Goal: Task Accomplishment & Management: Use online tool/utility

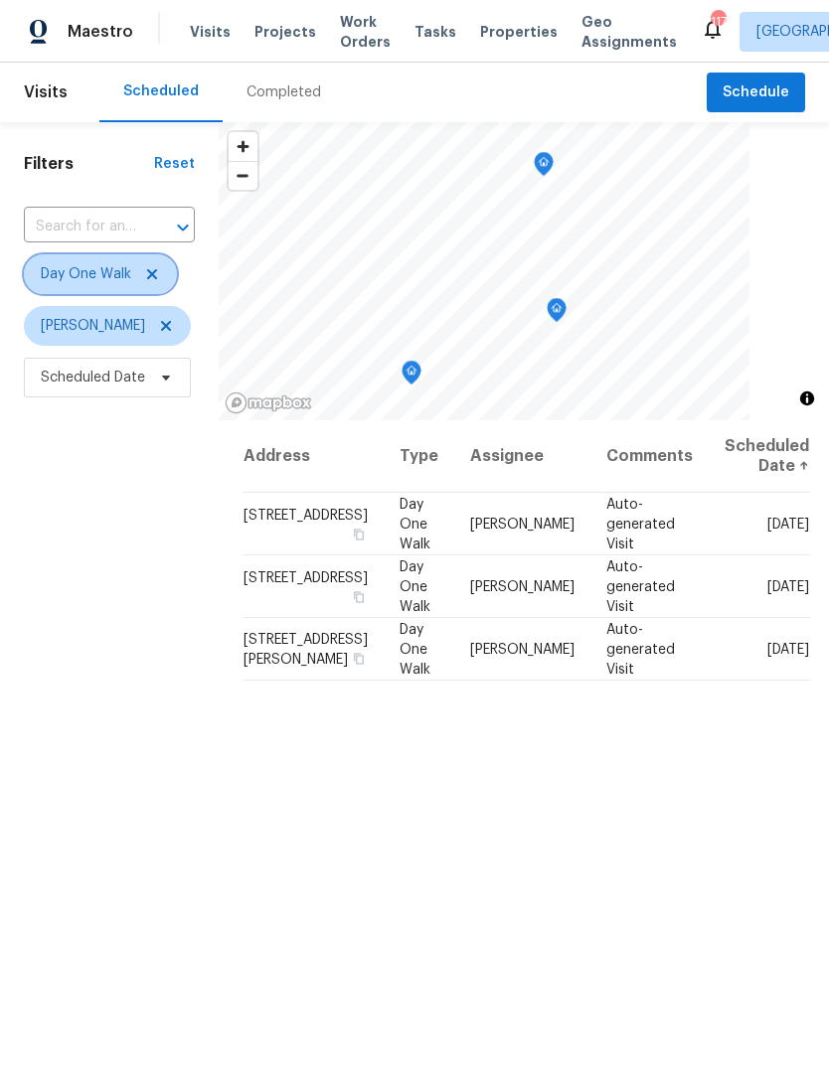
click at [156, 277] on icon at bounding box center [152, 274] width 16 height 16
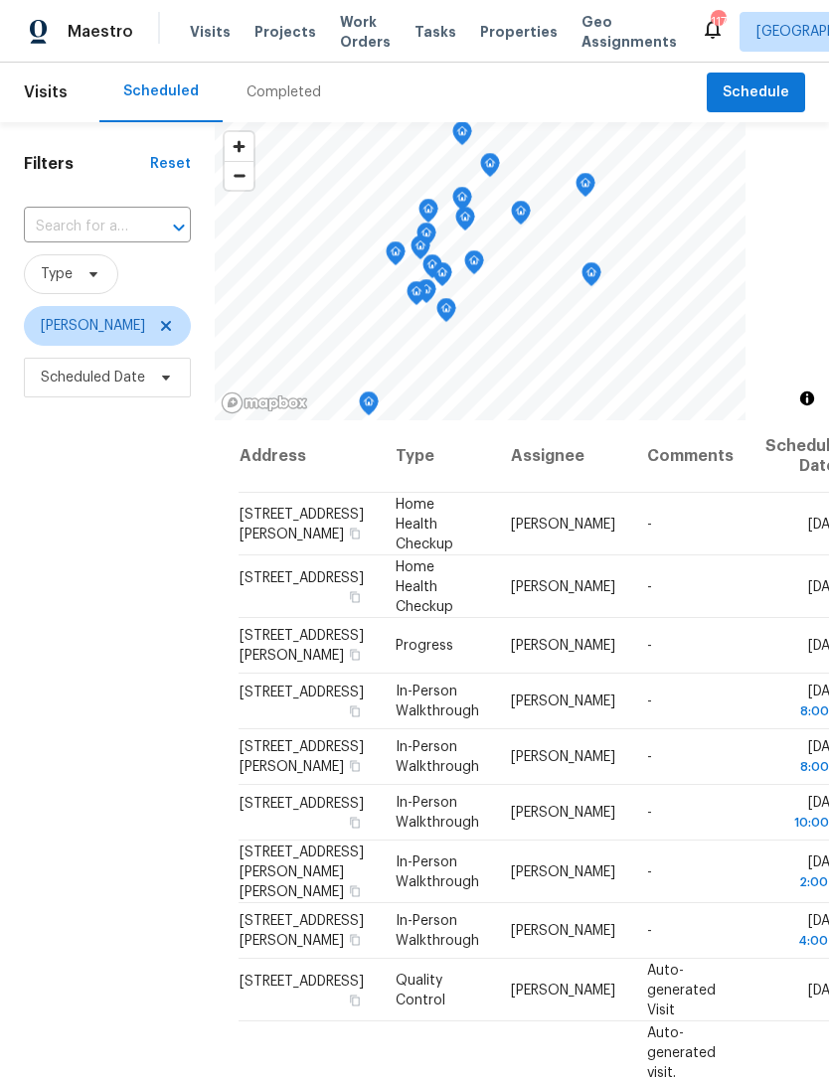
click at [294, 87] on div "Completed" at bounding box center [283, 92] width 75 height 20
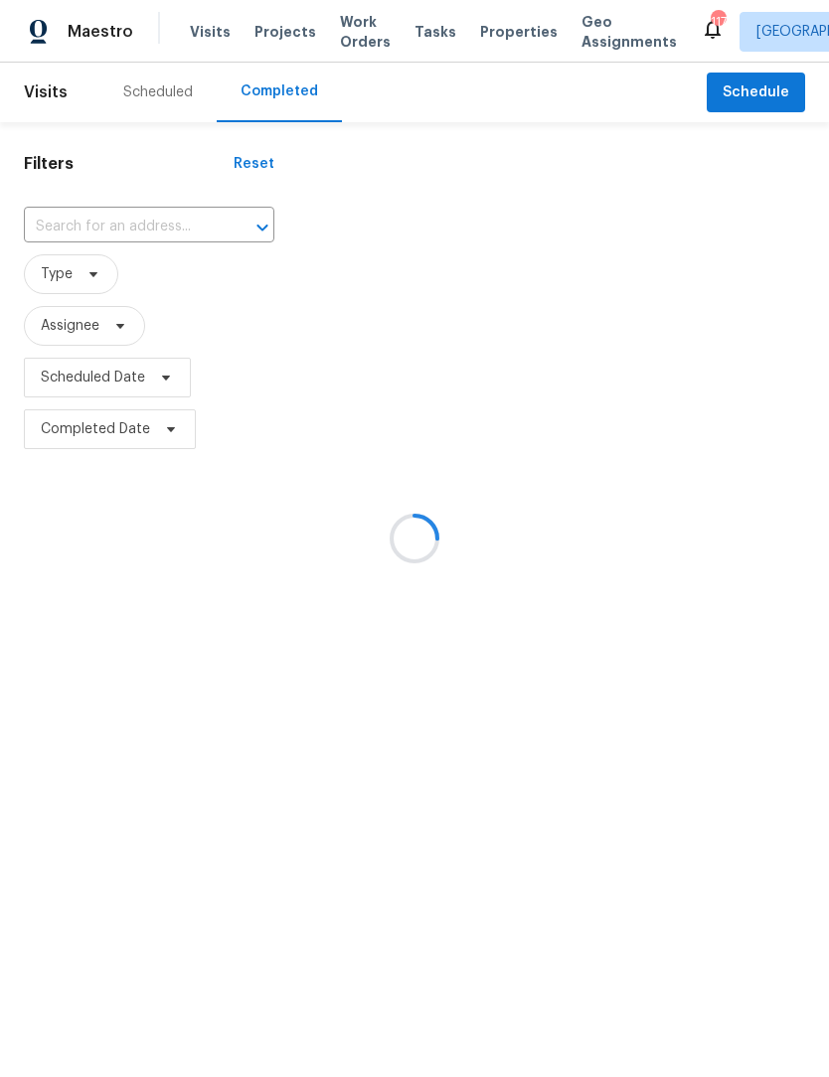
click at [124, 225] on div at bounding box center [414, 538] width 829 height 1077
click at [114, 234] on div at bounding box center [414, 538] width 829 height 1077
click at [111, 224] on div at bounding box center [414, 538] width 829 height 1077
click at [118, 230] on div at bounding box center [414, 538] width 829 height 1077
click at [90, 223] on div at bounding box center [414, 538] width 829 height 1077
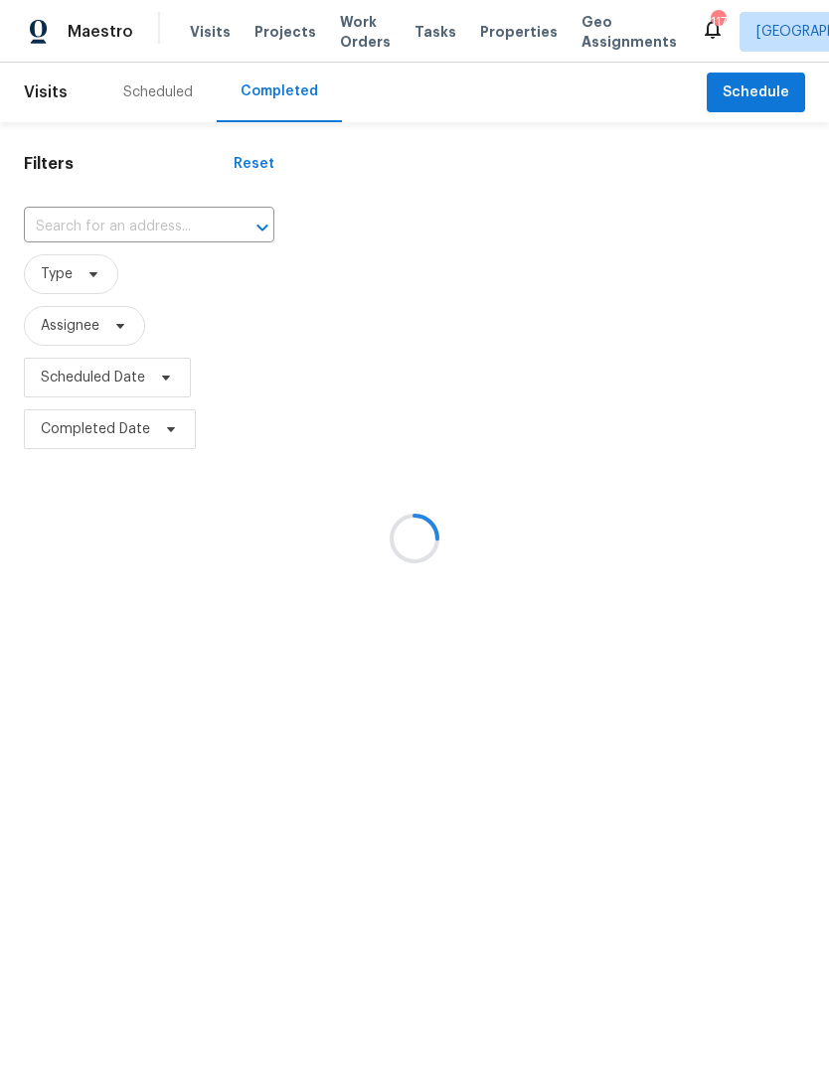
click at [131, 230] on div at bounding box center [414, 538] width 829 height 1077
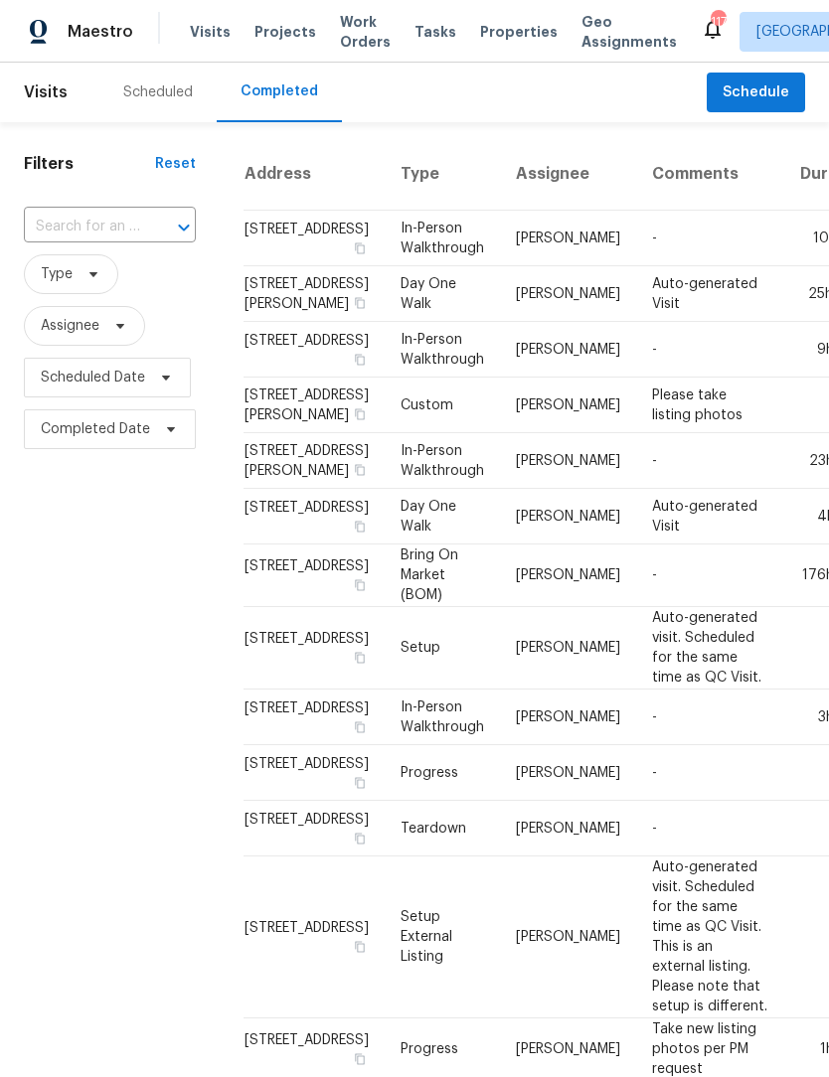
click at [118, 225] on input "text" at bounding box center [82, 227] width 116 height 31
type input "1152 c"
click at [122, 289] on li "[STREET_ADDRESS]" at bounding box center [108, 272] width 169 height 33
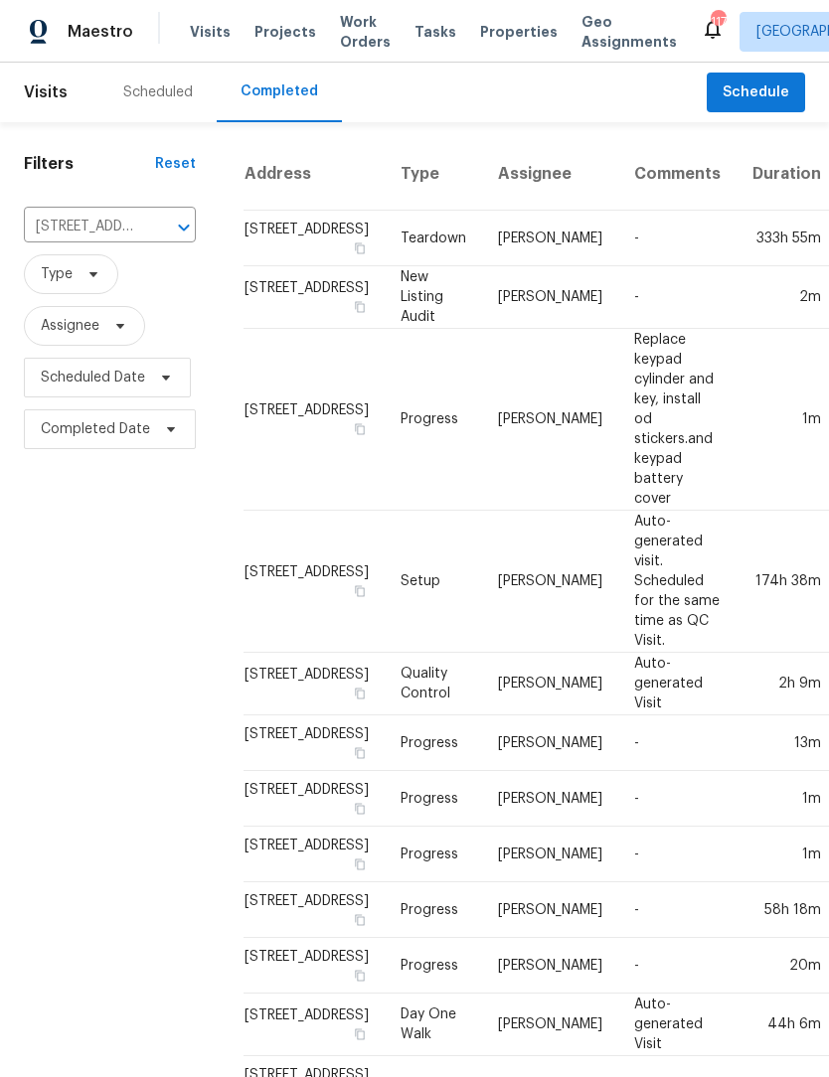
click at [397, 250] on td "Teardown" at bounding box center [433, 239] width 97 height 56
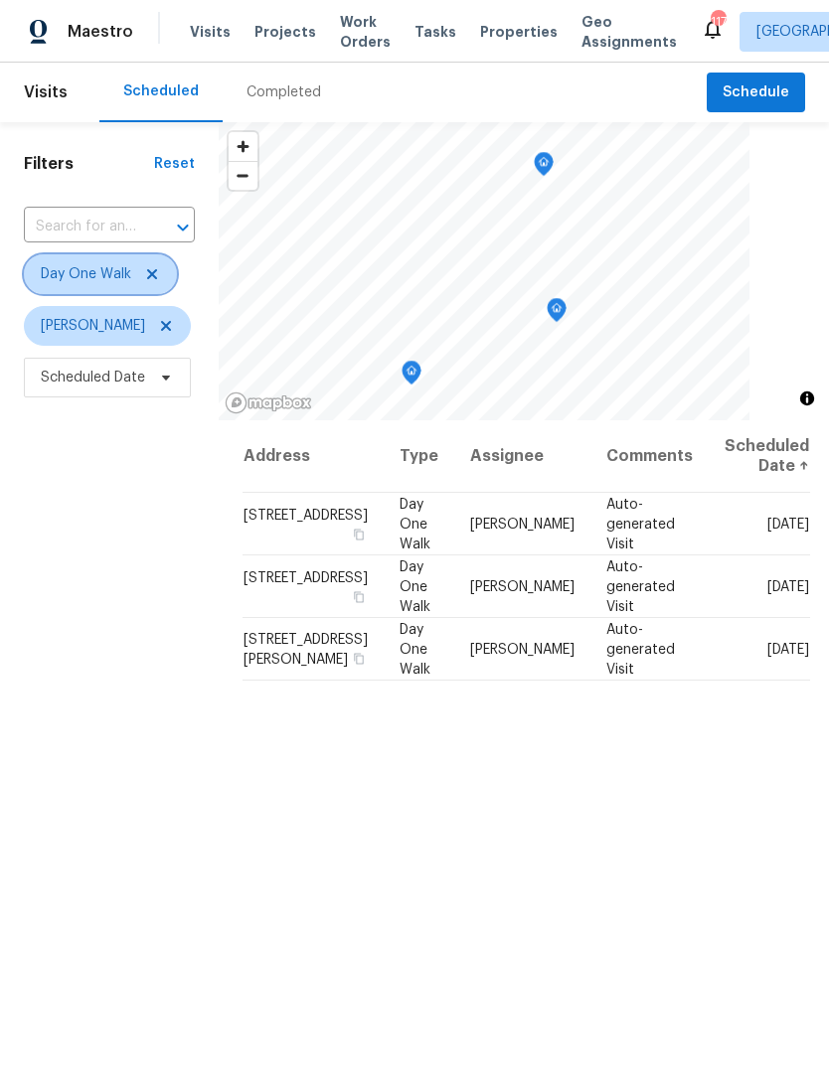
click at [156, 278] on icon at bounding box center [152, 274] width 16 height 16
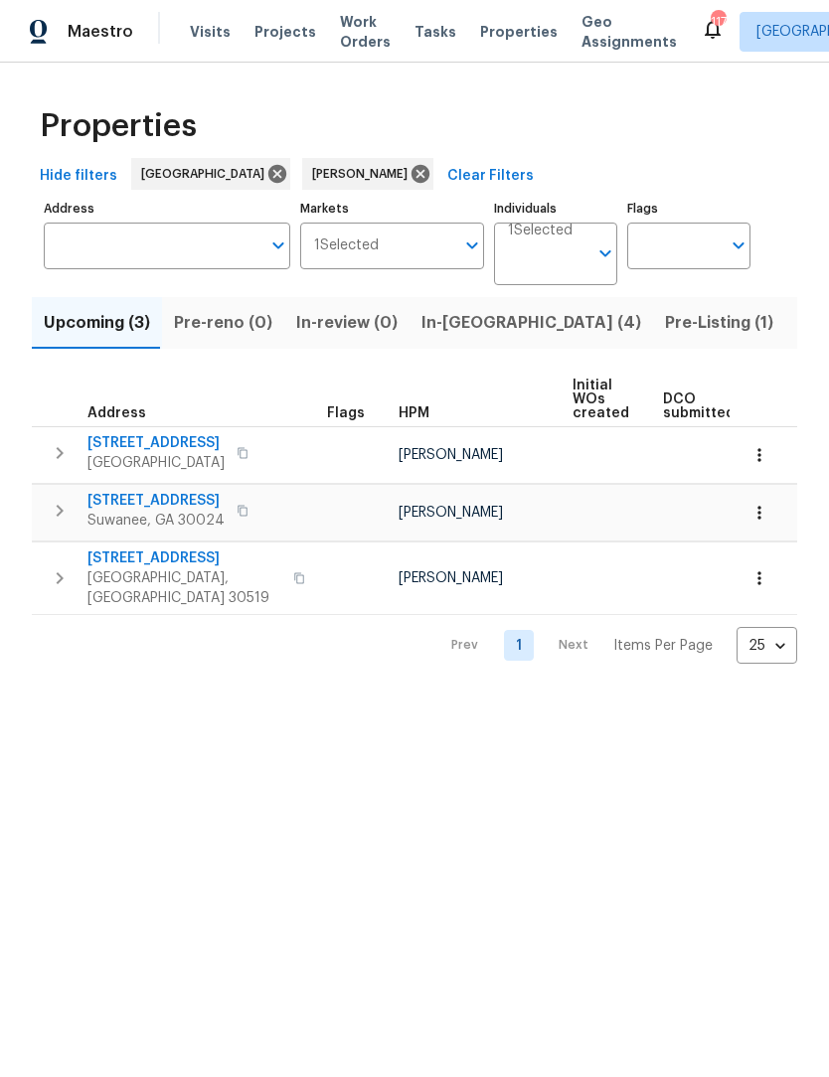
click at [195, 245] on input "Address" at bounding box center [152, 246] width 217 height 47
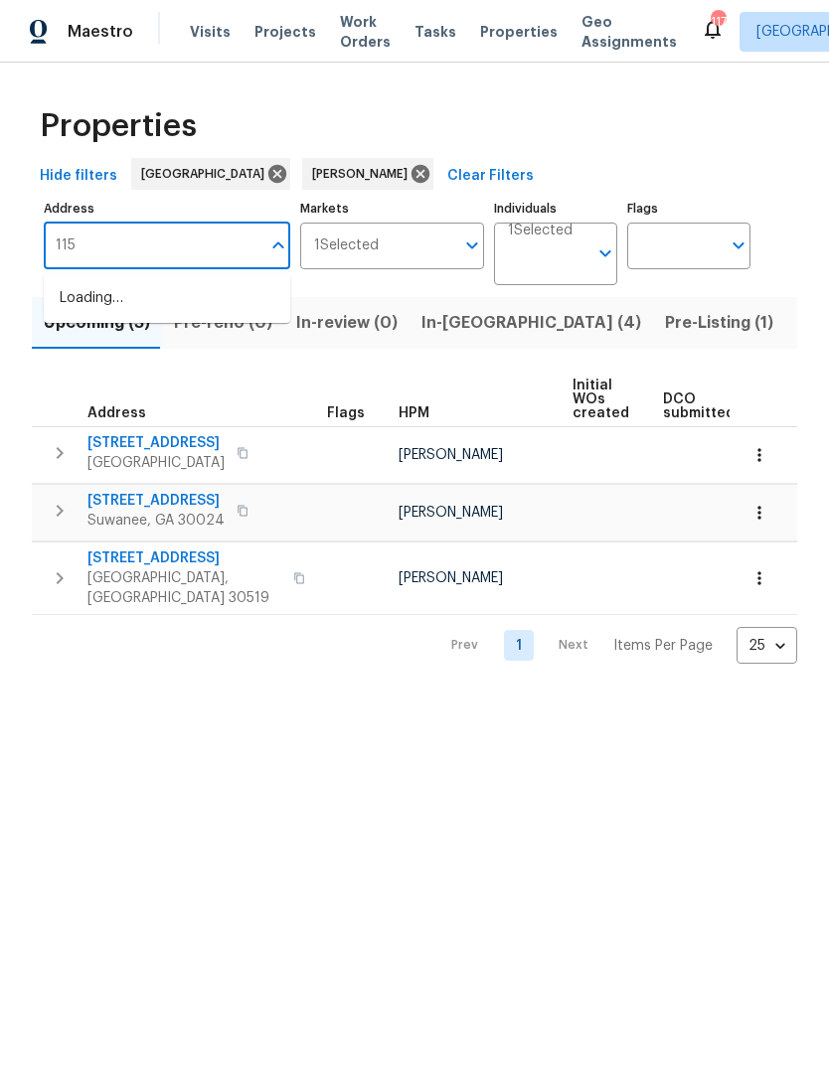
type input "1152"
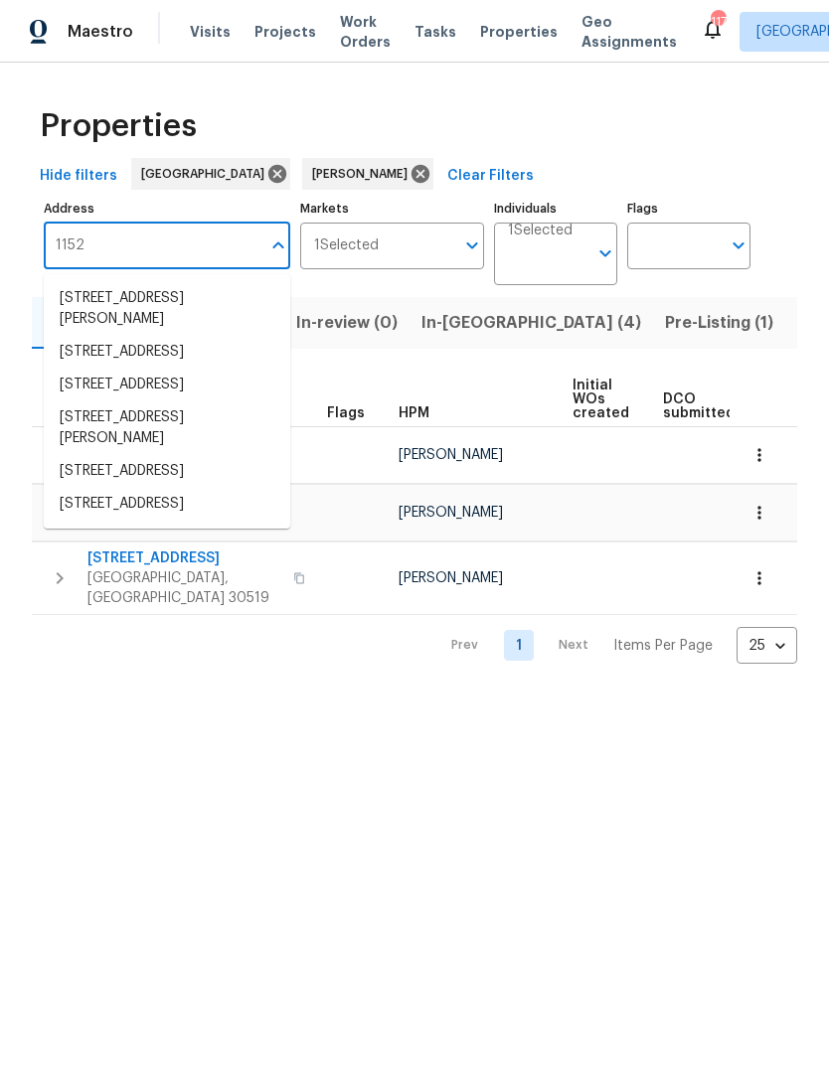
click at [153, 366] on li "1152 Country Ct Lawrenceville GA 30044" at bounding box center [167, 352] width 246 height 33
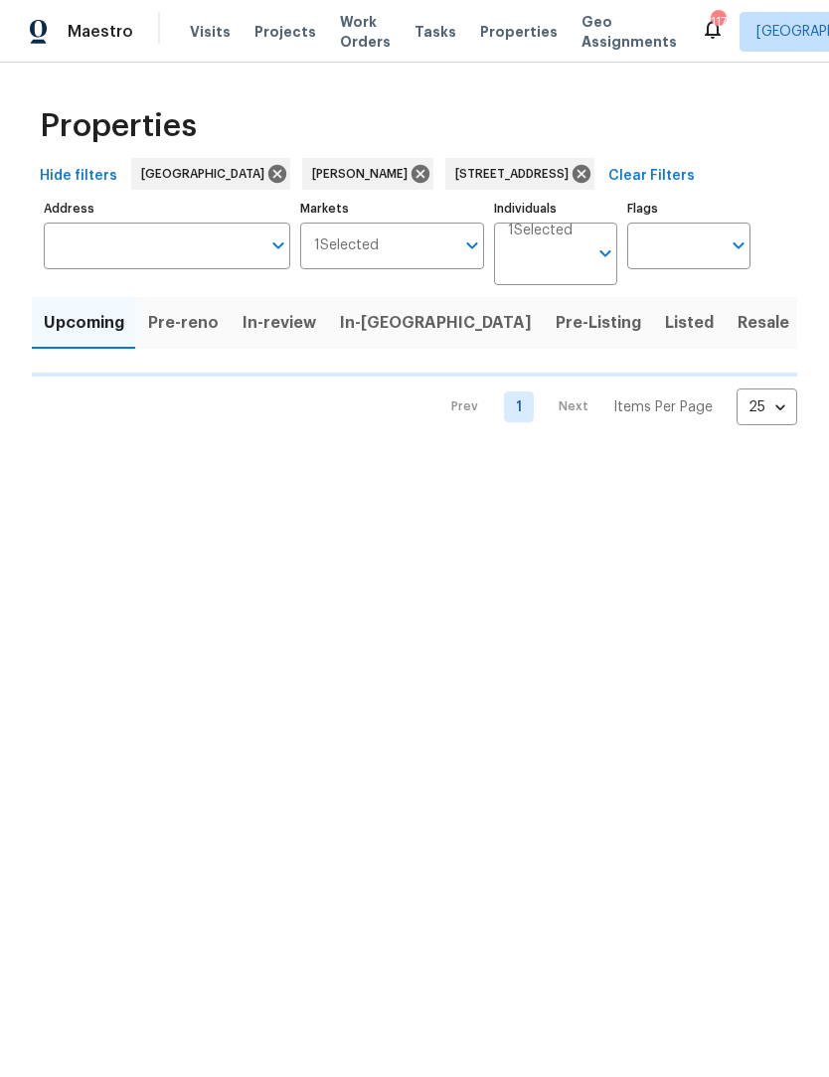
type input "1152 Country Ct Lawrenceville GA 30044"
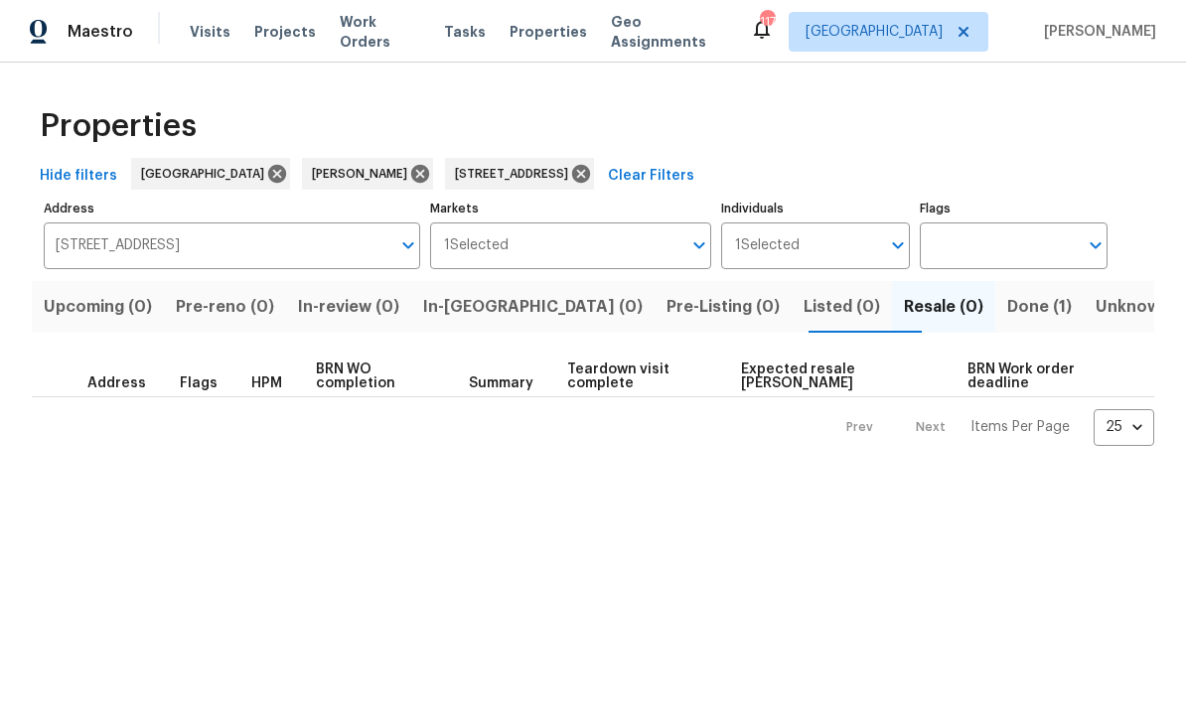
click at [828, 306] on span "Done (1)" at bounding box center [1040, 307] width 65 height 28
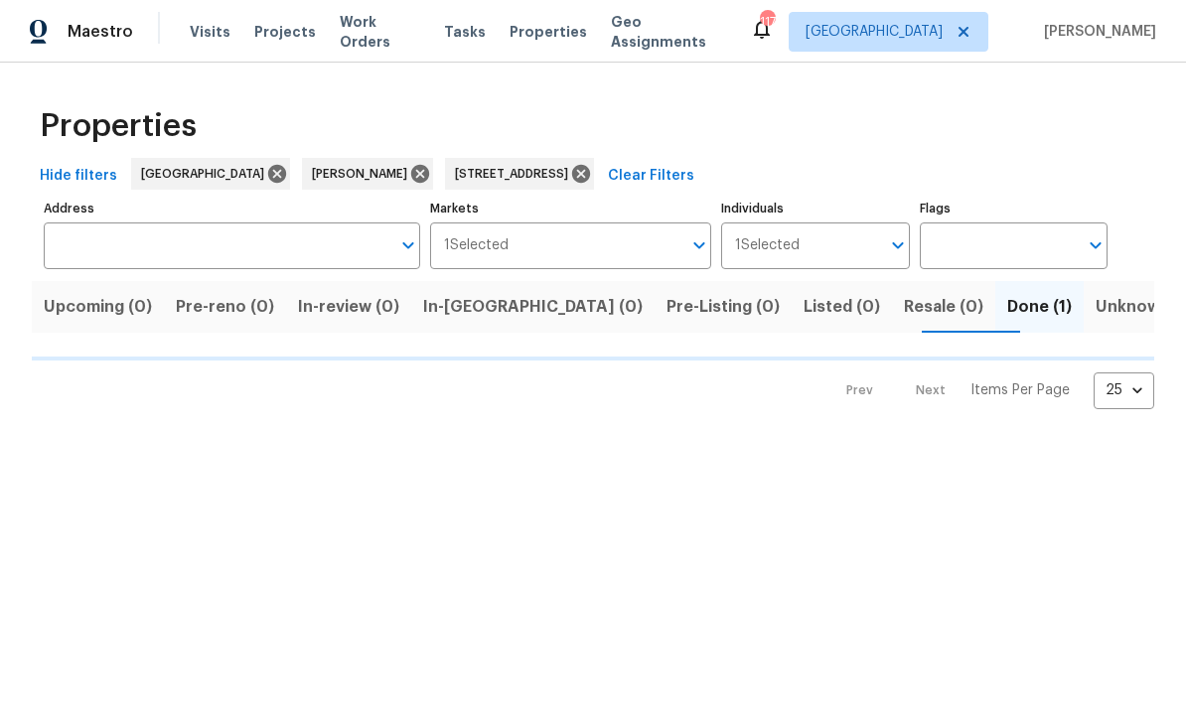
type input "1152 Country Ct Lawrenceville GA 30044"
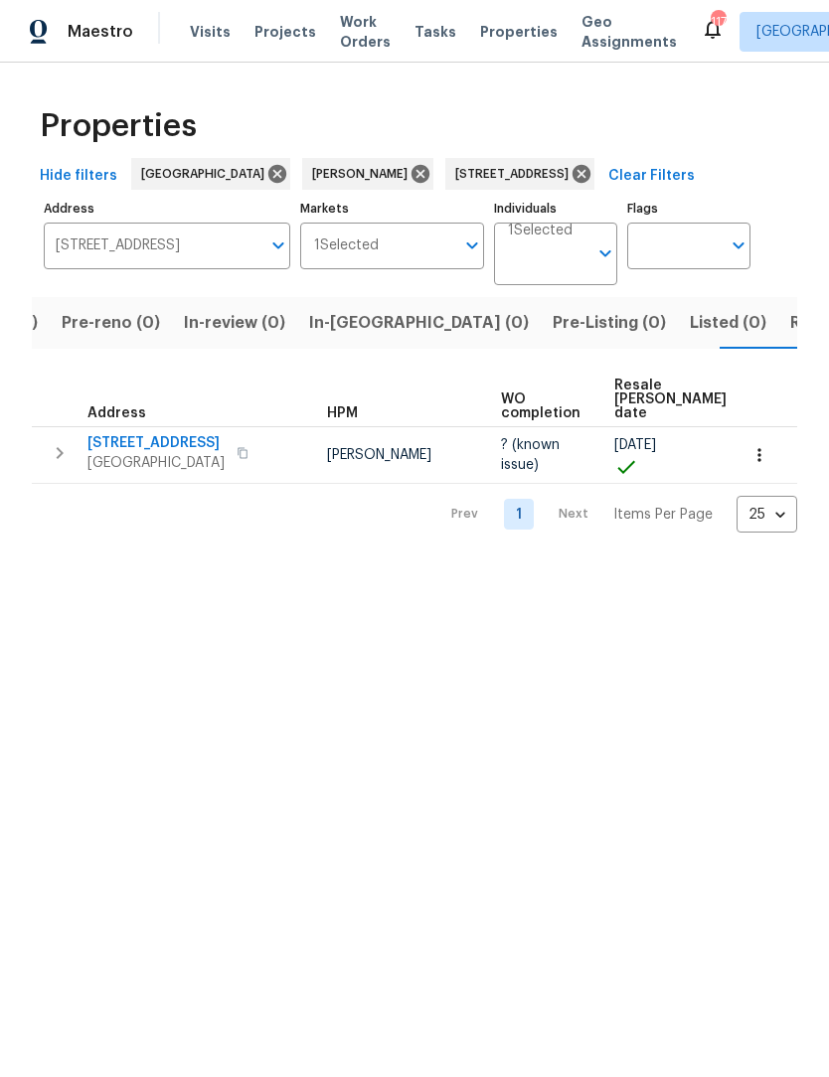
scroll to position [0, 122]
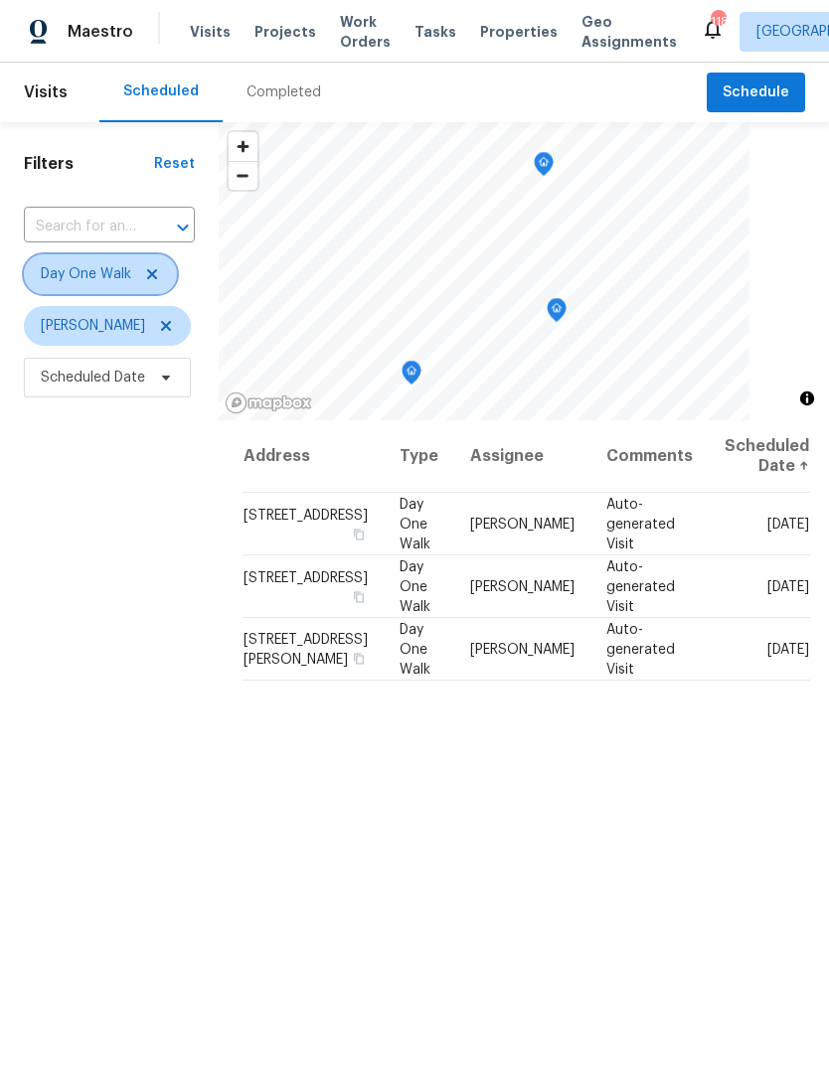
click at [148, 277] on icon at bounding box center [152, 274] width 16 height 16
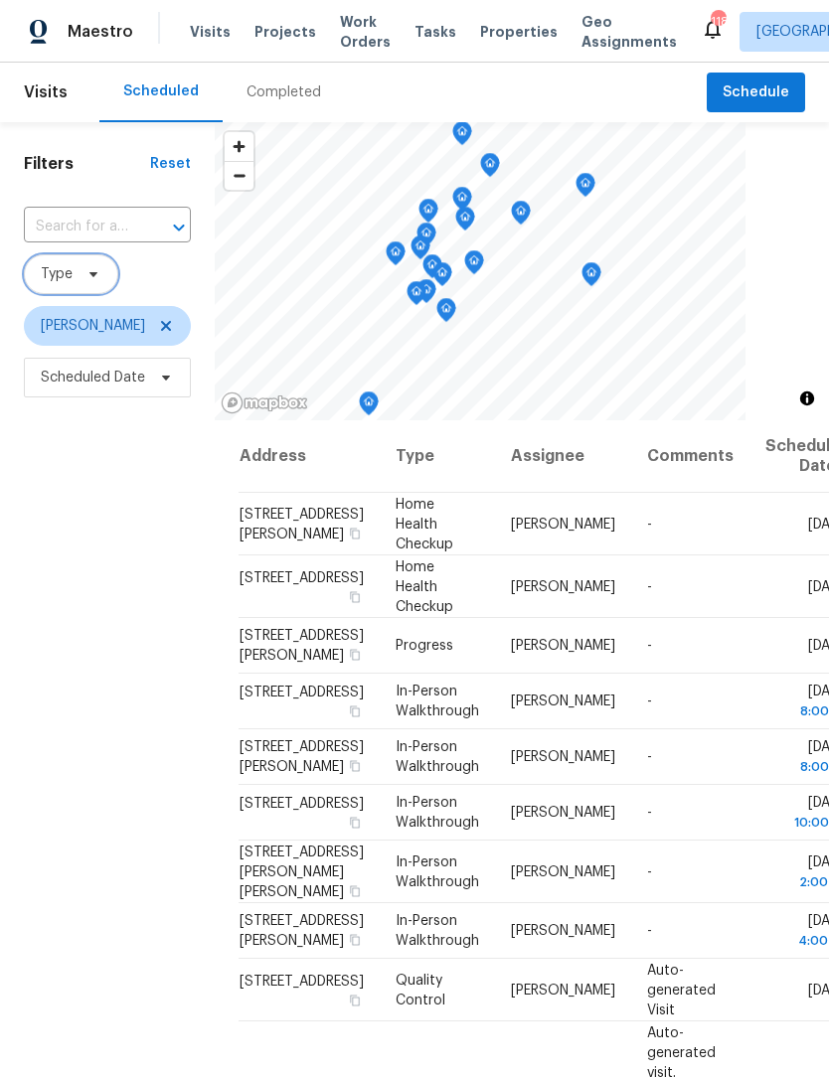
click at [147, 224] on div at bounding box center [165, 228] width 52 height 28
type input "1152"
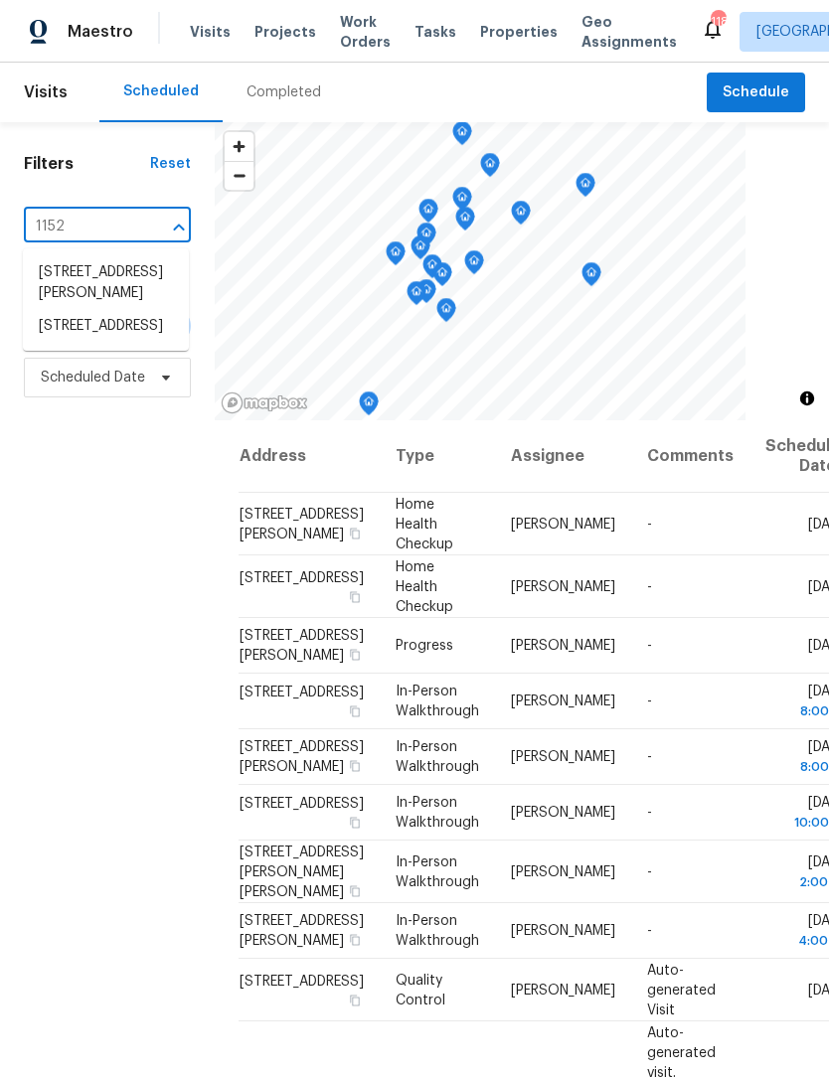
click at [127, 343] on li "[STREET_ADDRESS]" at bounding box center [106, 326] width 166 height 33
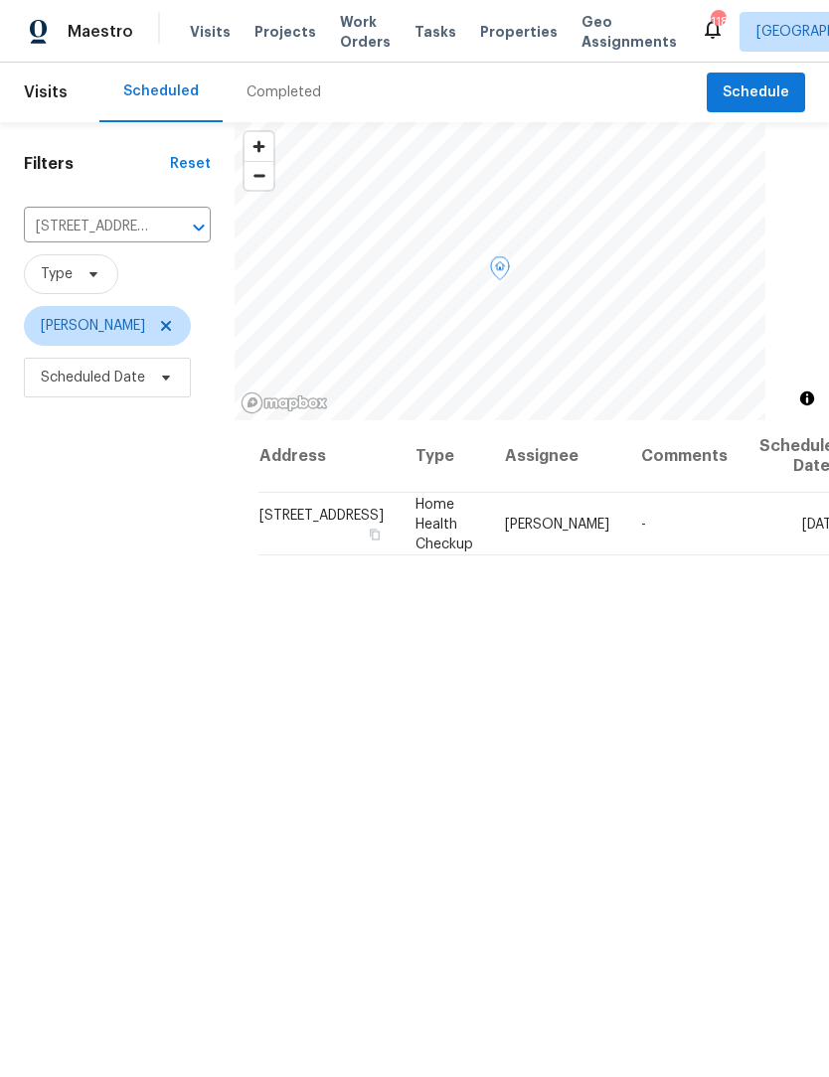
click at [0, 0] on icon at bounding box center [0, 0] width 0 height 0
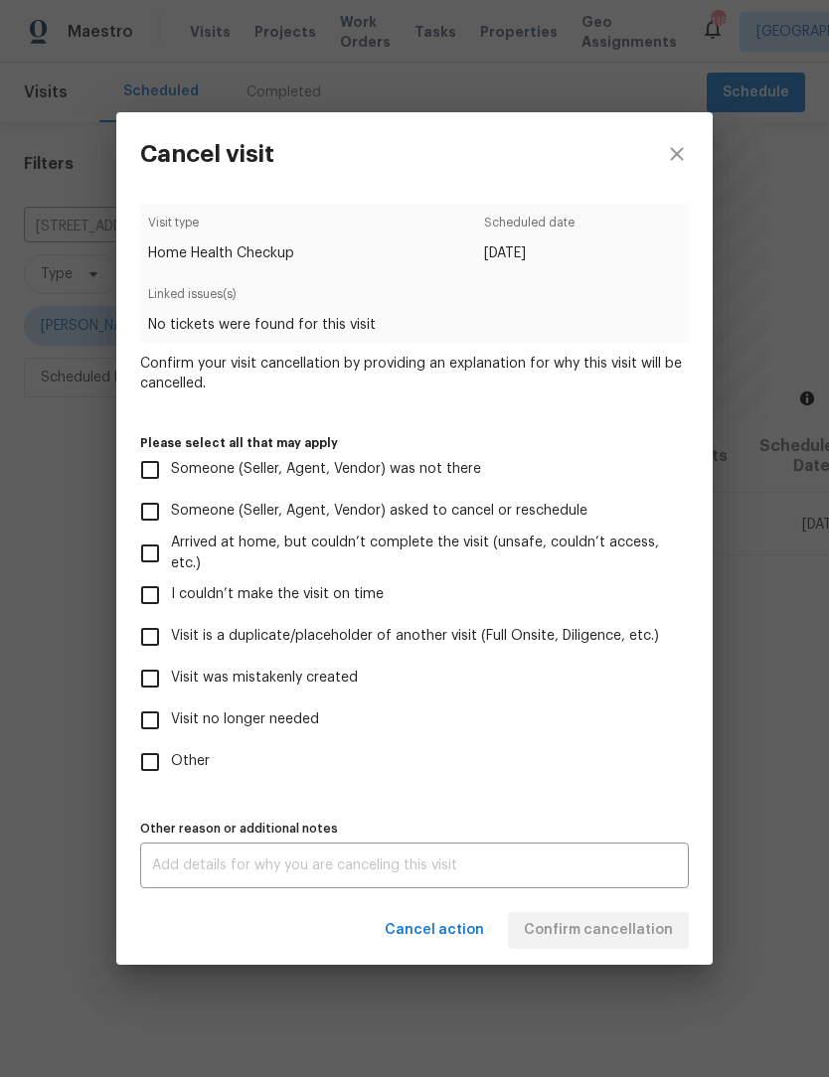
click at [161, 763] on input "Other" at bounding box center [150, 762] width 42 height 42
checkbox input "true"
click at [159, 730] on input "Visit no longer needed" at bounding box center [150, 721] width 42 height 42
checkbox input "true"
click at [154, 770] on input "Other" at bounding box center [150, 762] width 42 height 42
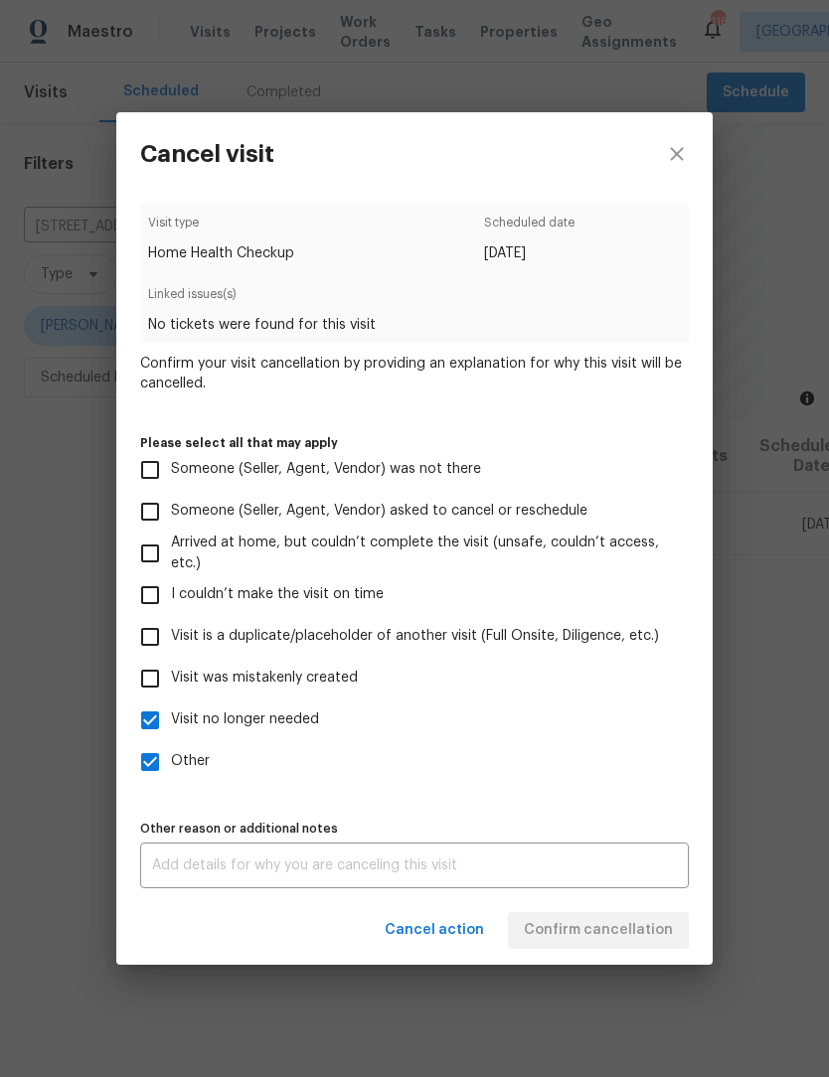
checkbox input "false"
click at [301, 871] on textarea at bounding box center [414, 866] width 525 height 14
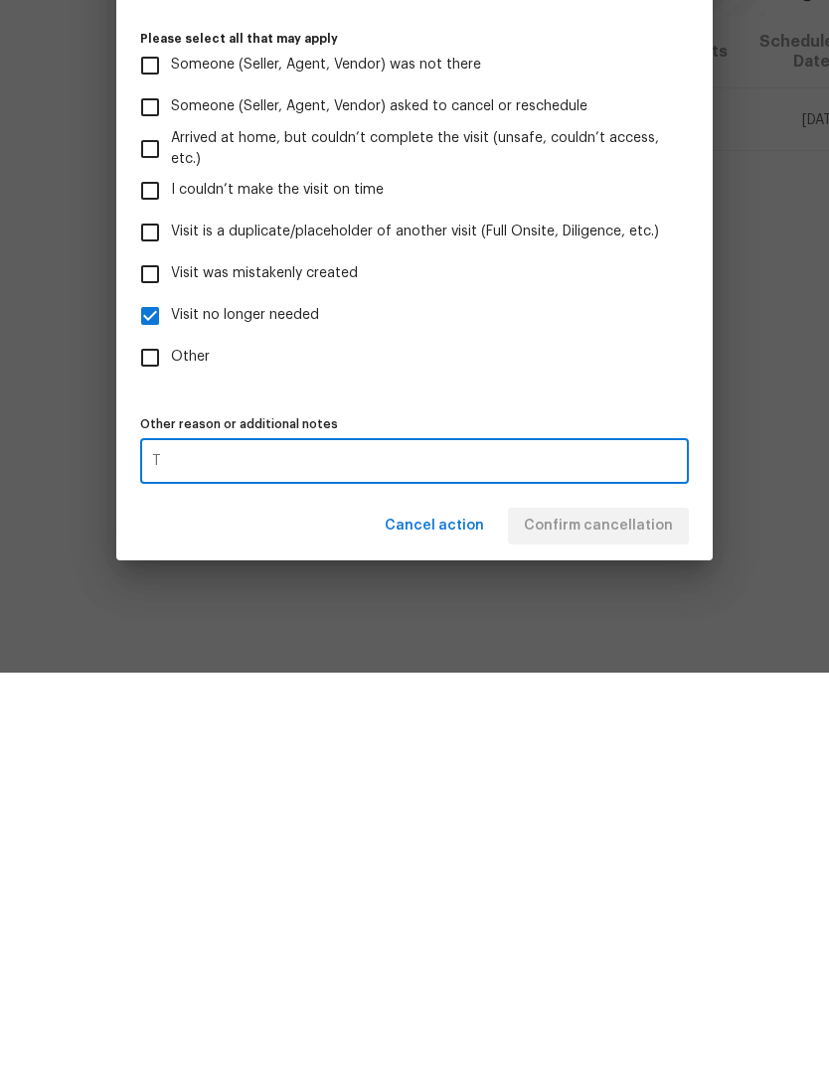
scroll to position [66, 0]
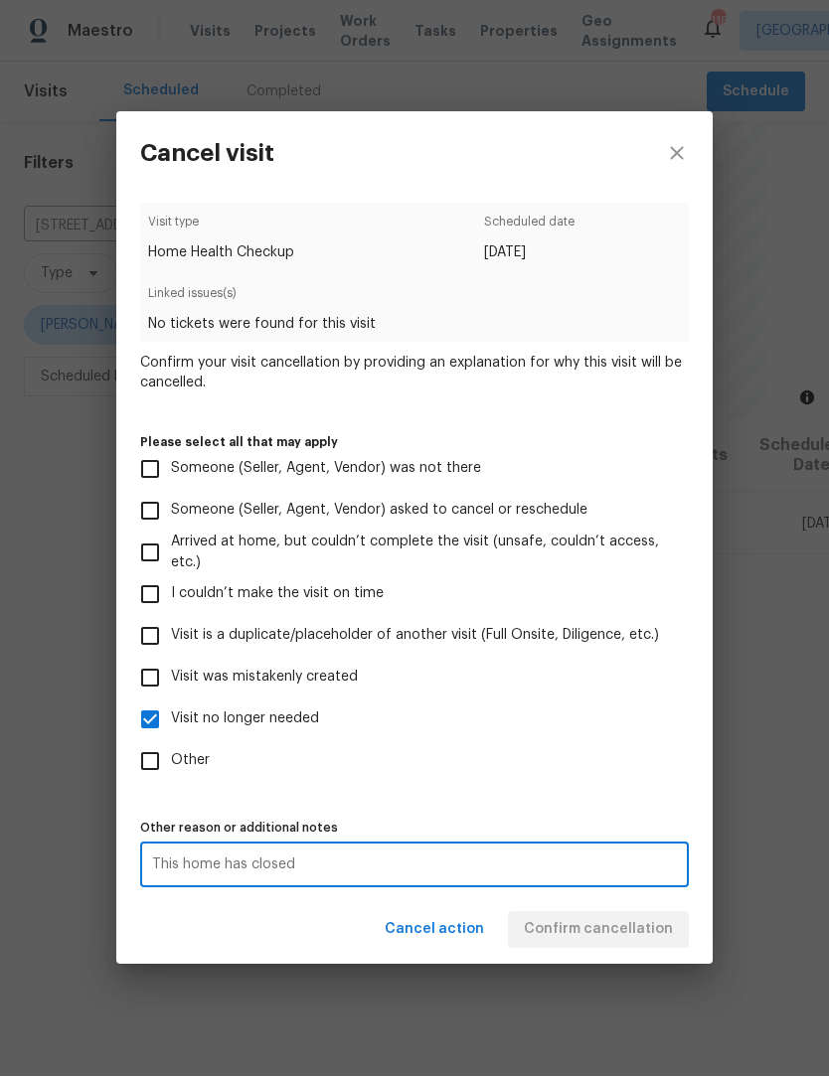
type textarea "This home has closed"
click at [621, 925] on div "Cancel action Confirm cancellation" at bounding box center [414, 930] width 596 height 69
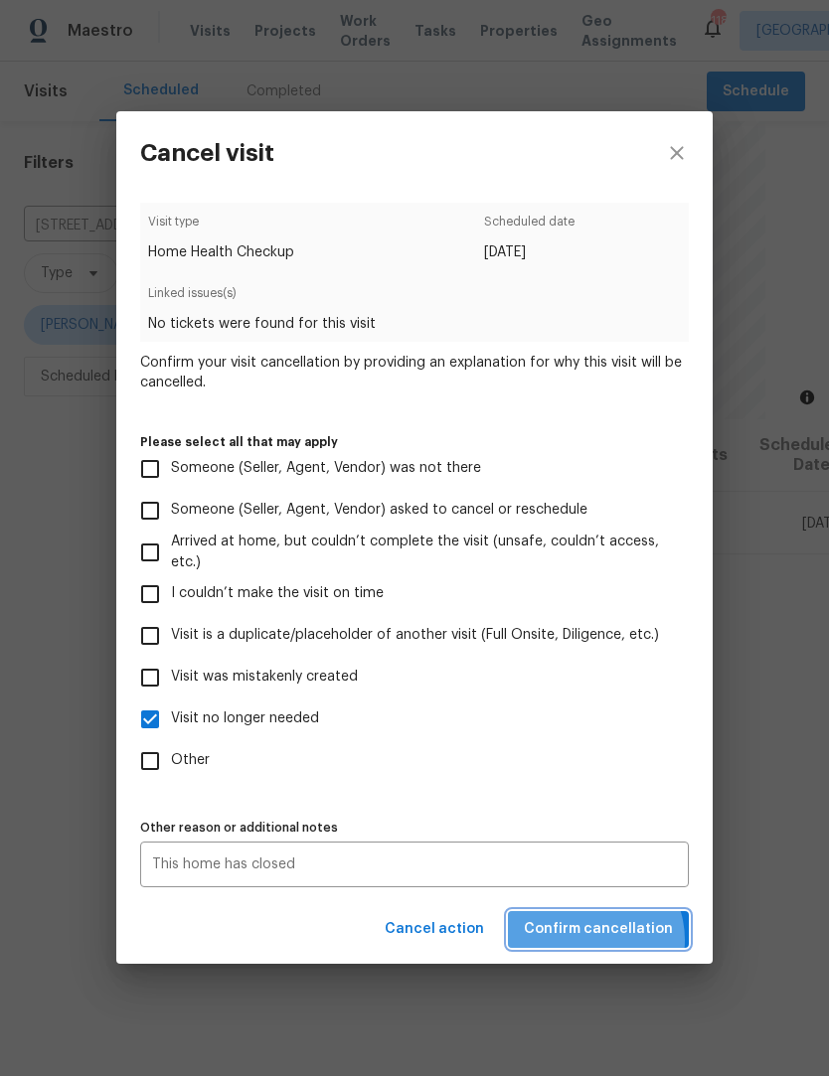
click at [597, 943] on span "Confirm cancellation" at bounding box center [598, 930] width 149 height 25
